Goal: Information Seeking & Learning: Learn about a topic

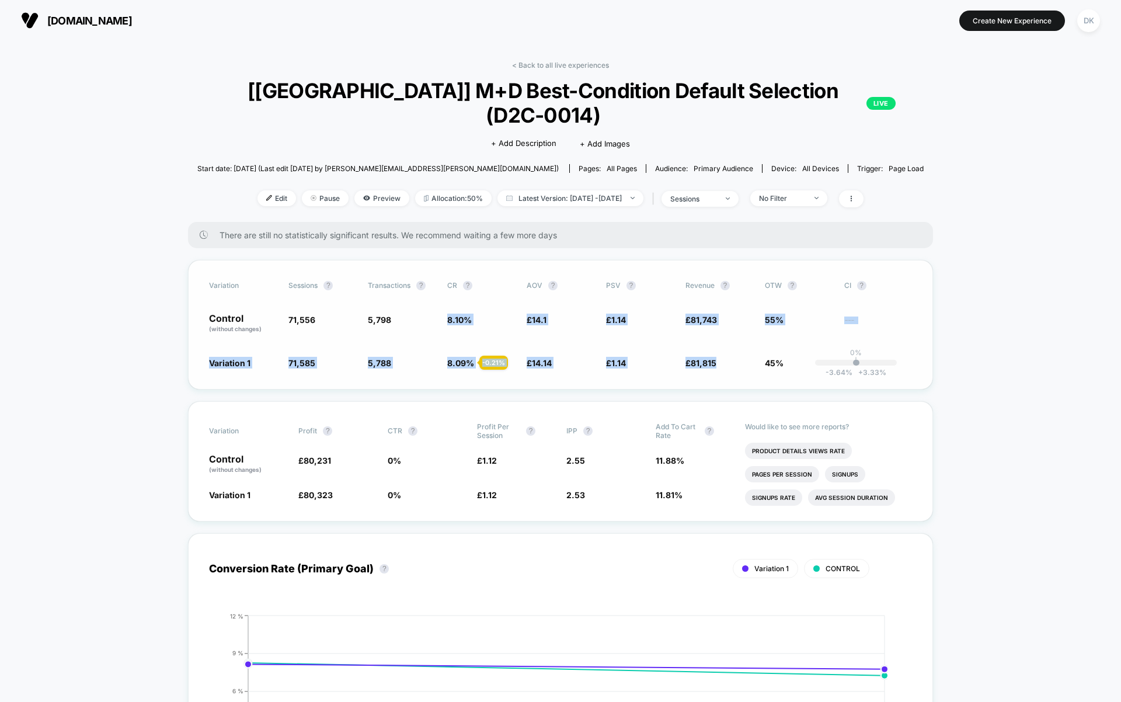
drag, startPoint x: 449, startPoint y: 294, endPoint x: 789, endPoint y: 321, distance: 341.0
click at [789, 321] on div "Variation Sessions ? Transactions ? CR ? AOV ? PSV ? Revenue ? OTW ? CI ? Contr…" at bounding box center [560, 325] width 745 height 130
click at [490, 356] on div "- 0.21 %" at bounding box center [494, 363] width 29 height 14
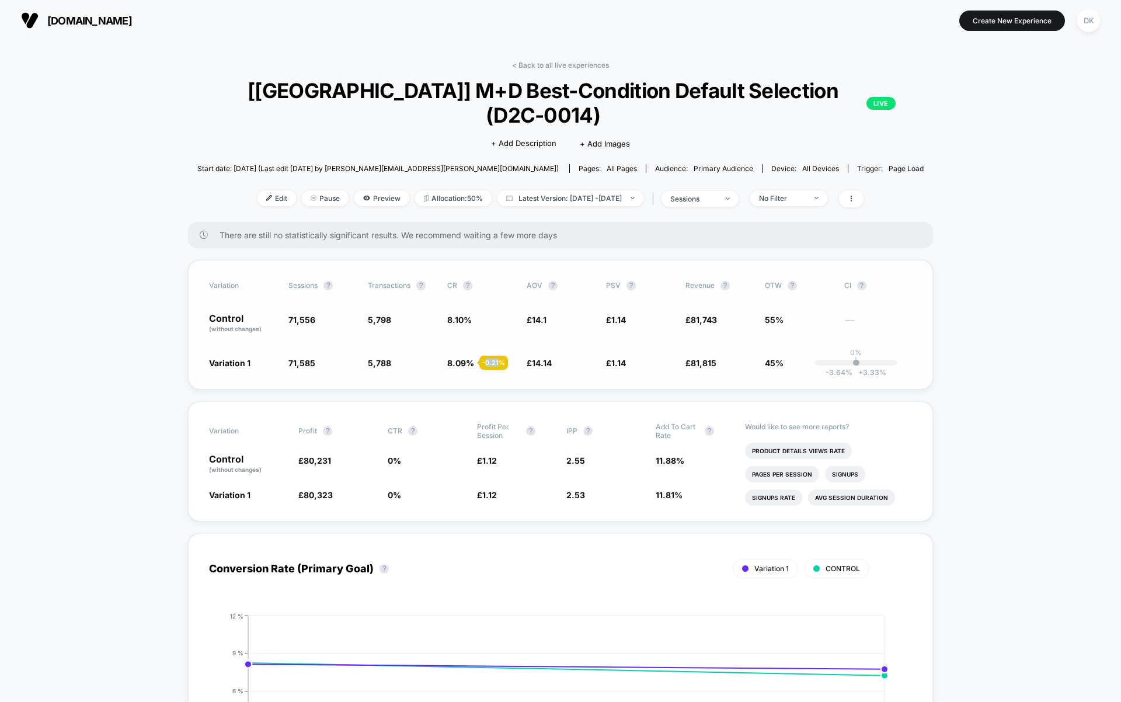
click at [490, 356] on div "- 0.21 %" at bounding box center [494, 363] width 29 height 14
click at [544, 358] on span "14.14" at bounding box center [542, 363] width 20 height 10
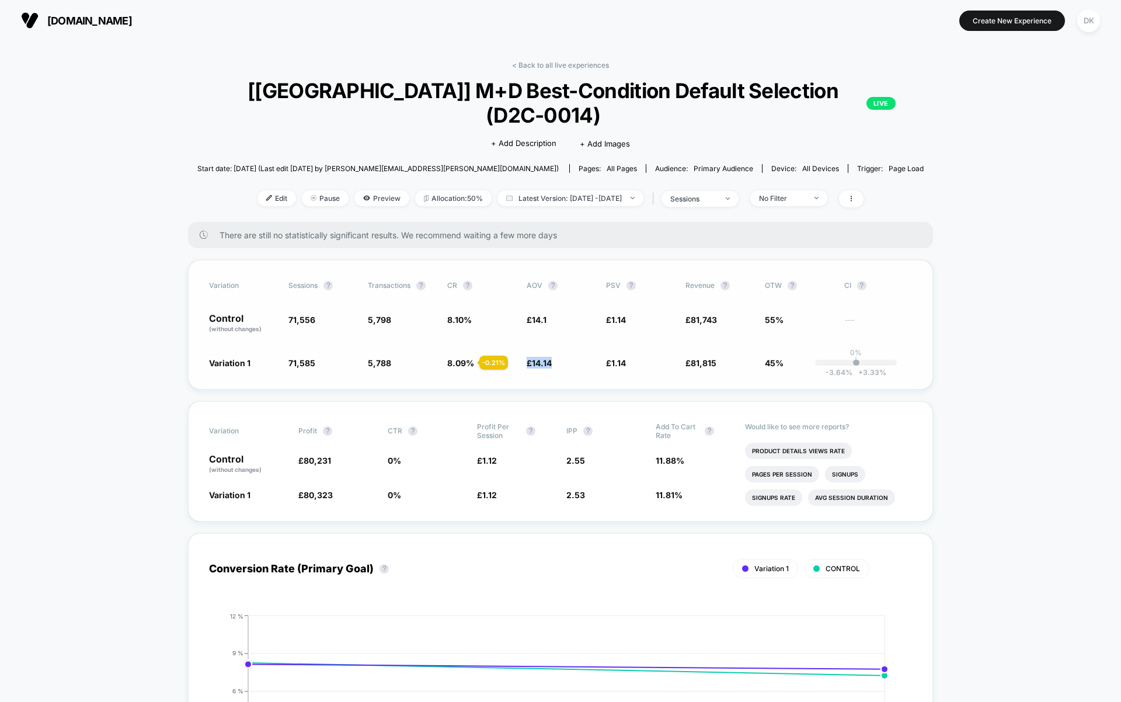
click at [549, 355] on div "Variation Sessions ? Transactions ? CR ? AOV ? PSV ? Revenue ? OTW ? CI ? Contr…" at bounding box center [560, 325] width 745 height 130
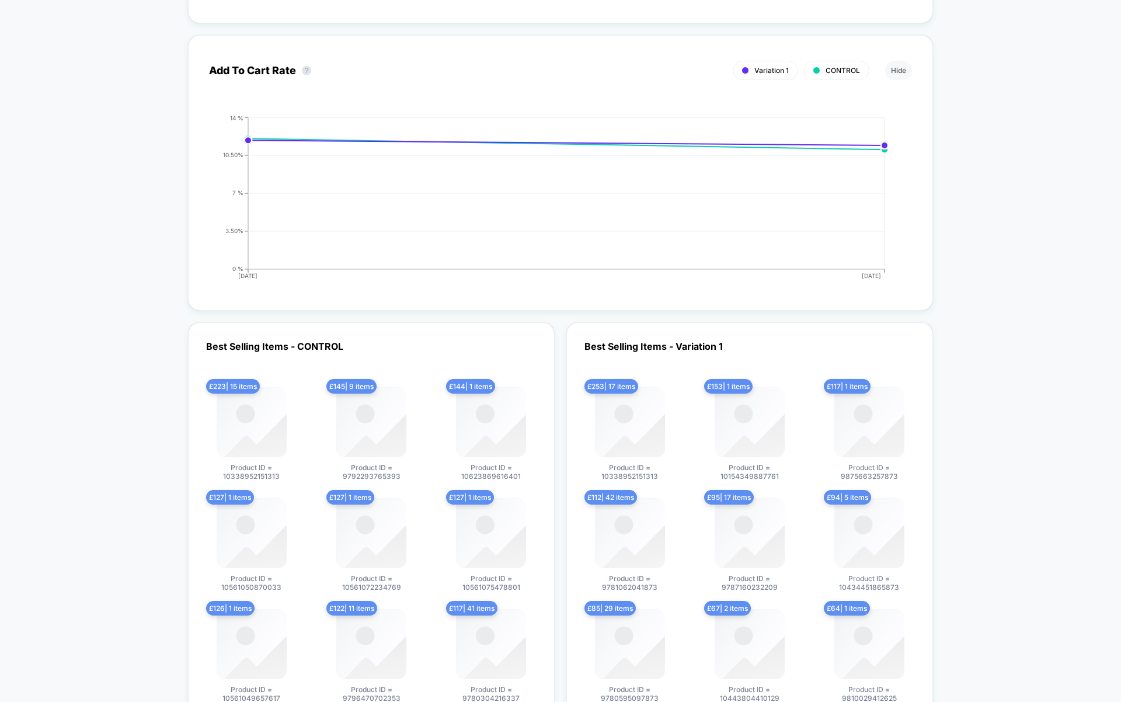
scroll to position [2849, 0]
